Goal: Task Accomplishment & Management: Manage account settings

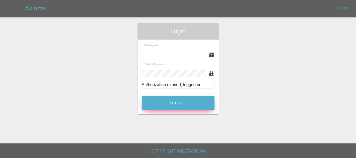
type input "[EMAIL_ADDRESS][DOMAIN_NAME]"
click at [183, 103] on button "Let's Go" at bounding box center [178, 103] width 73 height 14
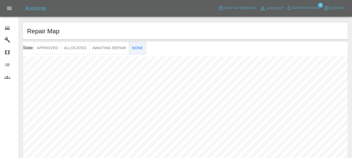
click at [8, 27] on icon at bounding box center [7, 28] width 6 height 6
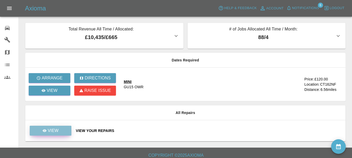
click at [66, 129] on link "View" at bounding box center [51, 131] width 42 height 10
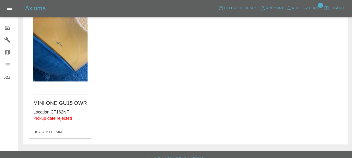
scroll to position [52, 0]
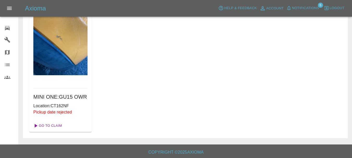
click at [60, 130] on link "Go To Claim" at bounding box center [47, 126] width 32 height 8
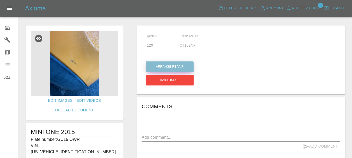
click at [171, 68] on button "Arrange Repair" at bounding box center [170, 66] width 48 height 11
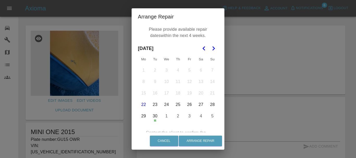
click at [214, 48] on icon "Go to the Next Month" at bounding box center [213, 48] width 6 height 6
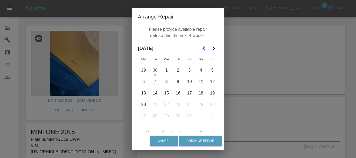
click at [152, 93] on button "14" at bounding box center [155, 93] width 11 height 11
click at [144, 104] on button "20" at bounding box center [143, 104] width 11 height 11
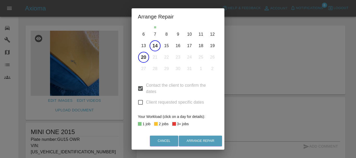
scroll to position [51, 0]
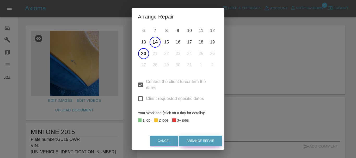
click at [193, 138] on button "Arrange Repair" at bounding box center [200, 141] width 43 height 11
click at [139, 97] on input "Client requested specific dates" at bounding box center [140, 98] width 11 height 11
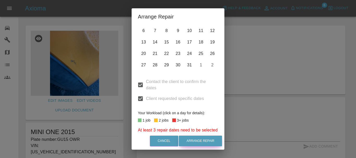
click at [197, 139] on button "Arrange Repair" at bounding box center [200, 141] width 43 height 11
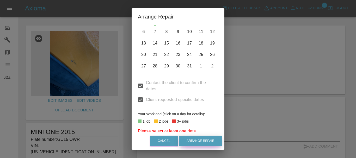
scroll to position [52, 0]
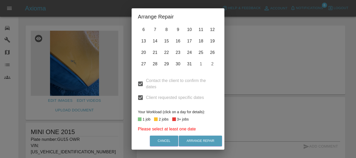
click at [139, 99] on input "Client requested specific dates" at bounding box center [140, 97] width 11 height 11
checkbox input "false"
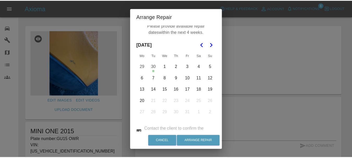
scroll to position [0, 0]
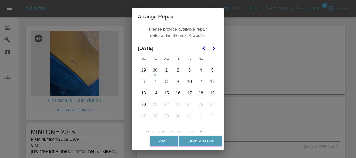
click at [154, 94] on button "14" at bounding box center [155, 93] width 11 height 11
click at [139, 103] on button "20" at bounding box center [143, 104] width 11 height 11
click at [175, 143] on button "Cancel" at bounding box center [164, 141] width 28 height 11
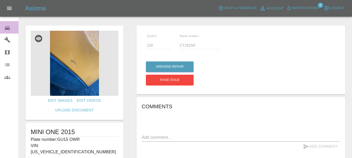
click at [3, 28] on link "0 Repair home" at bounding box center [9, 27] width 18 height 13
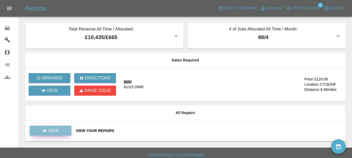
click at [61, 131] on link "View" at bounding box center [51, 131] width 42 height 10
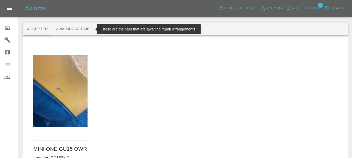
click at [79, 31] on button "Awaiting Repair" at bounding box center [73, 29] width 42 height 13
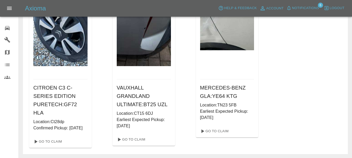
scroll to position [52, 0]
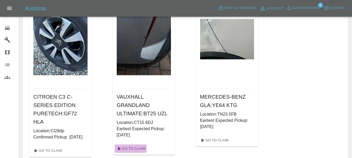
click at [137, 148] on link "Go To Claim" at bounding box center [131, 149] width 32 height 8
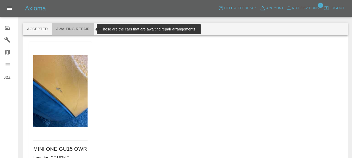
click at [79, 27] on button "Awaiting Repair" at bounding box center [73, 29] width 42 height 13
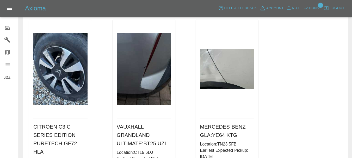
scroll to position [52, 0]
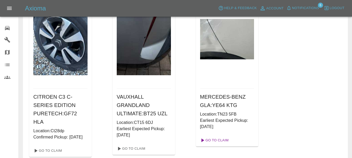
click at [225, 138] on link "Go To Claim" at bounding box center [214, 140] width 32 height 8
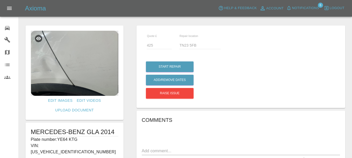
click at [7, 24] on div "0" at bounding box center [11, 28] width 15 height 8
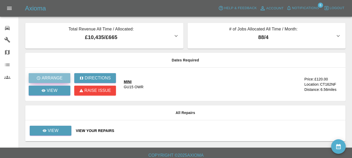
click at [48, 77] on p "Arrange" at bounding box center [52, 78] width 21 height 6
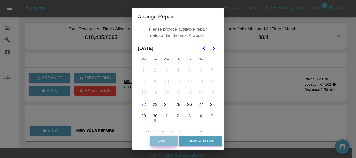
click at [169, 137] on button "Cancel" at bounding box center [164, 141] width 28 height 11
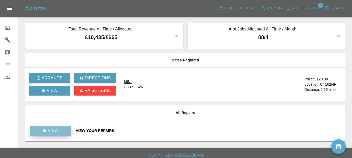
click at [64, 131] on link "View" at bounding box center [51, 131] width 42 height 10
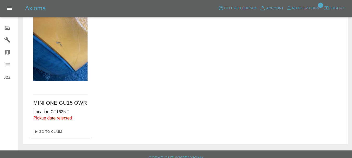
scroll to position [52, 0]
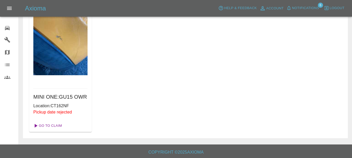
click at [57, 130] on link "Go To Claim" at bounding box center [47, 126] width 32 height 8
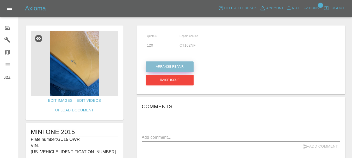
click at [171, 65] on button "Arrange Repair" at bounding box center [170, 66] width 48 height 11
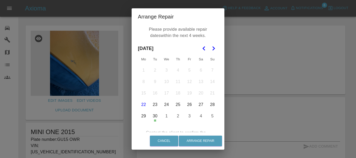
click at [212, 49] on polygon "Go to the Next Month" at bounding box center [213, 48] width 3 height 4
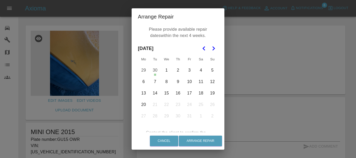
click at [153, 92] on button "14" at bounding box center [155, 93] width 11 height 11
click at [175, 93] on button "16" at bounding box center [177, 93] width 11 height 11
click at [140, 104] on button "20" at bounding box center [143, 104] width 11 height 11
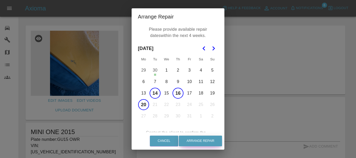
click at [199, 139] on button "Arrange Repair" at bounding box center [200, 141] width 43 height 11
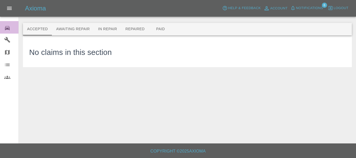
click at [10, 29] on icon at bounding box center [7, 28] width 5 height 4
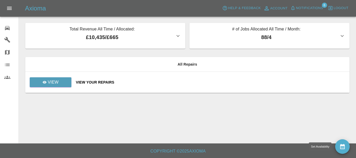
click at [343, 146] on icon "availability" at bounding box center [342, 146] width 5 height 5
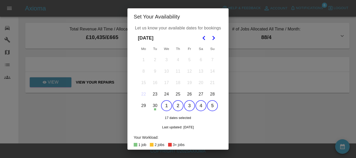
click at [163, 104] on button "1" at bounding box center [166, 105] width 11 height 11
click at [175, 106] on button "2" at bounding box center [177, 105] width 11 height 11
click at [190, 106] on button "3" at bounding box center [189, 105] width 11 height 11
click at [199, 107] on button "4" at bounding box center [200, 105] width 11 height 11
click at [210, 106] on button "5" at bounding box center [212, 105] width 11 height 11
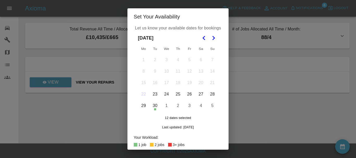
click at [210, 38] on icon "Go to the Next Month" at bounding box center [213, 38] width 6 height 6
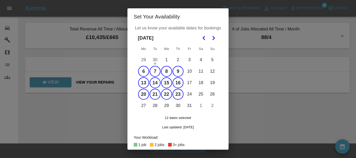
click at [140, 69] on button "6" at bounding box center [143, 71] width 11 height 11
click at [156, 70] on button "7" at bounding box center [155, 71] width 11 height 11
click at [164, 70] on button "8" at bounding box center [166, 71] width 11 height 11
click at [176, 71] on button "9" at bounding box center [177, 71] width 11 height 11
click at [140, 105] on button "27" at bounding box center [143, 105] width 11 height 11
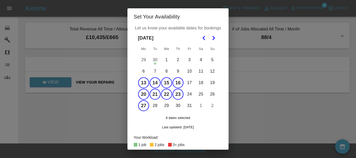
drag, startPoint x: 146, startPoint y: 106, endPoint x: 157, endPoint y: 105, distance: 11.3
click at [148, 106] on tr "27 28 29 30 31 1 2" at bounding box center [178, 105] width 80 height 11
click at [155, 105] on button "28" at bounding box center [155, 105] width 11 height 11
click at [163, 105] on button "29" at bounding box center [166, 105] width 11 height 11
click at [178, 106] on button "30" at bounding box center [177, 105] width 11 height 11
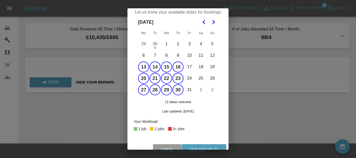
scroll to position [24, 0]
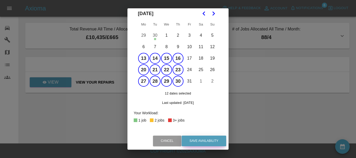
click at [200, 140] on button "Save Availability" at bounding box center [204, 141] width 45 height 11
